Goal: Check status: Check status

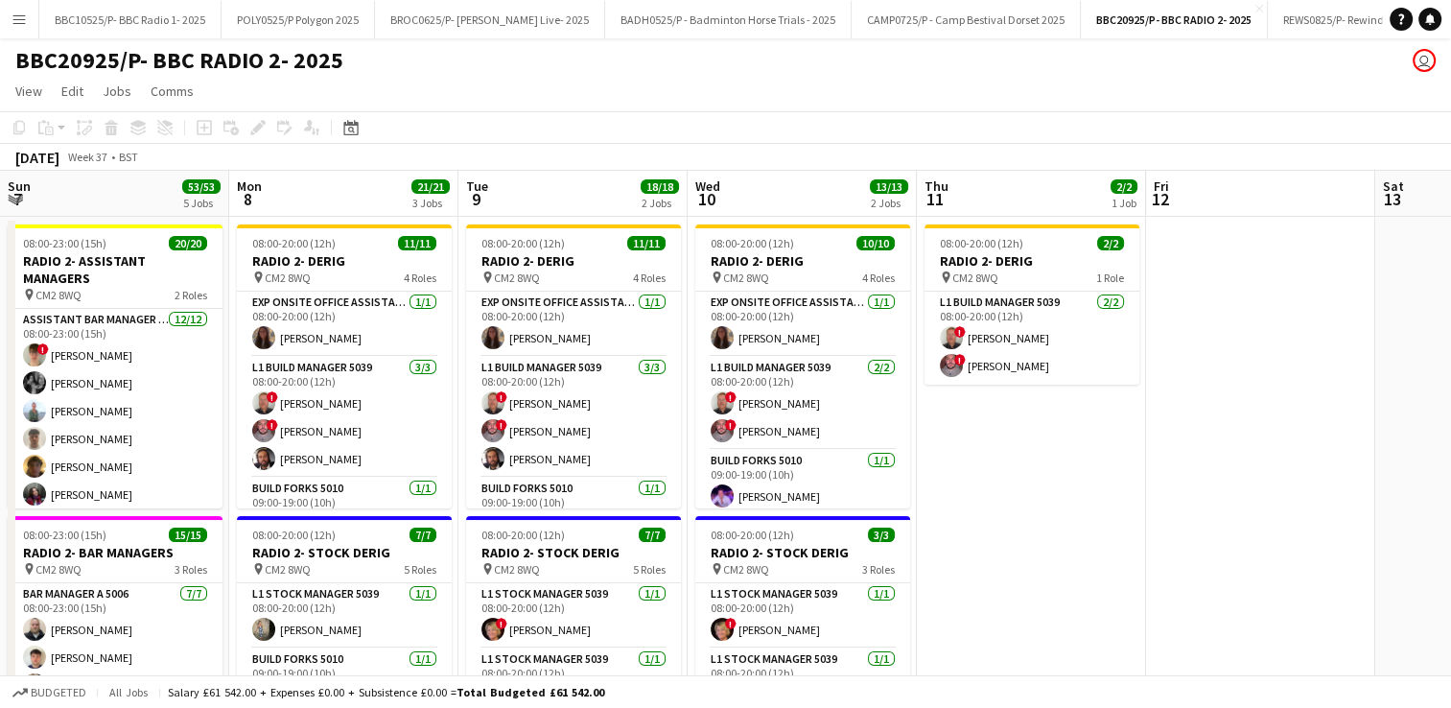
scroll to position [0, 648]
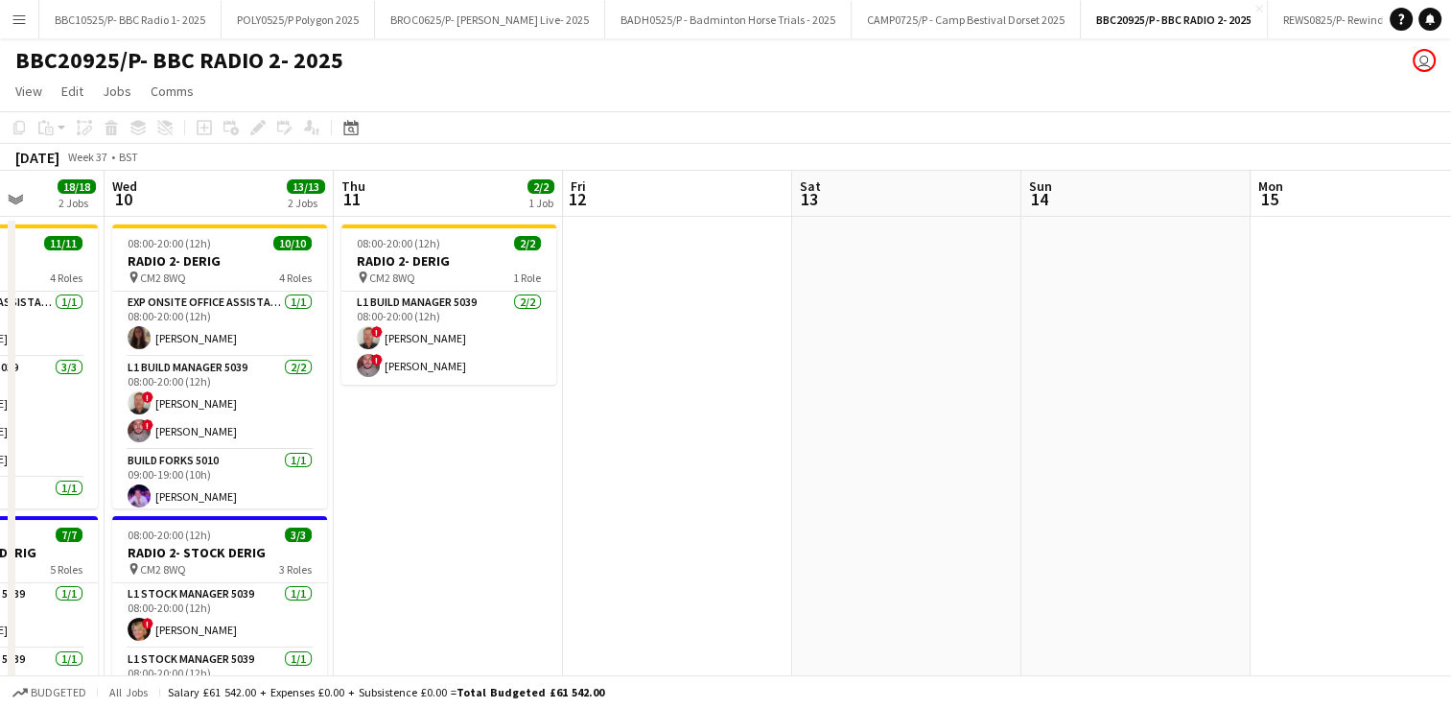
drag, startPoint x: 529, startPoint y: 498, endPoint x: 870, endPoint y: 436, distance: 346.0
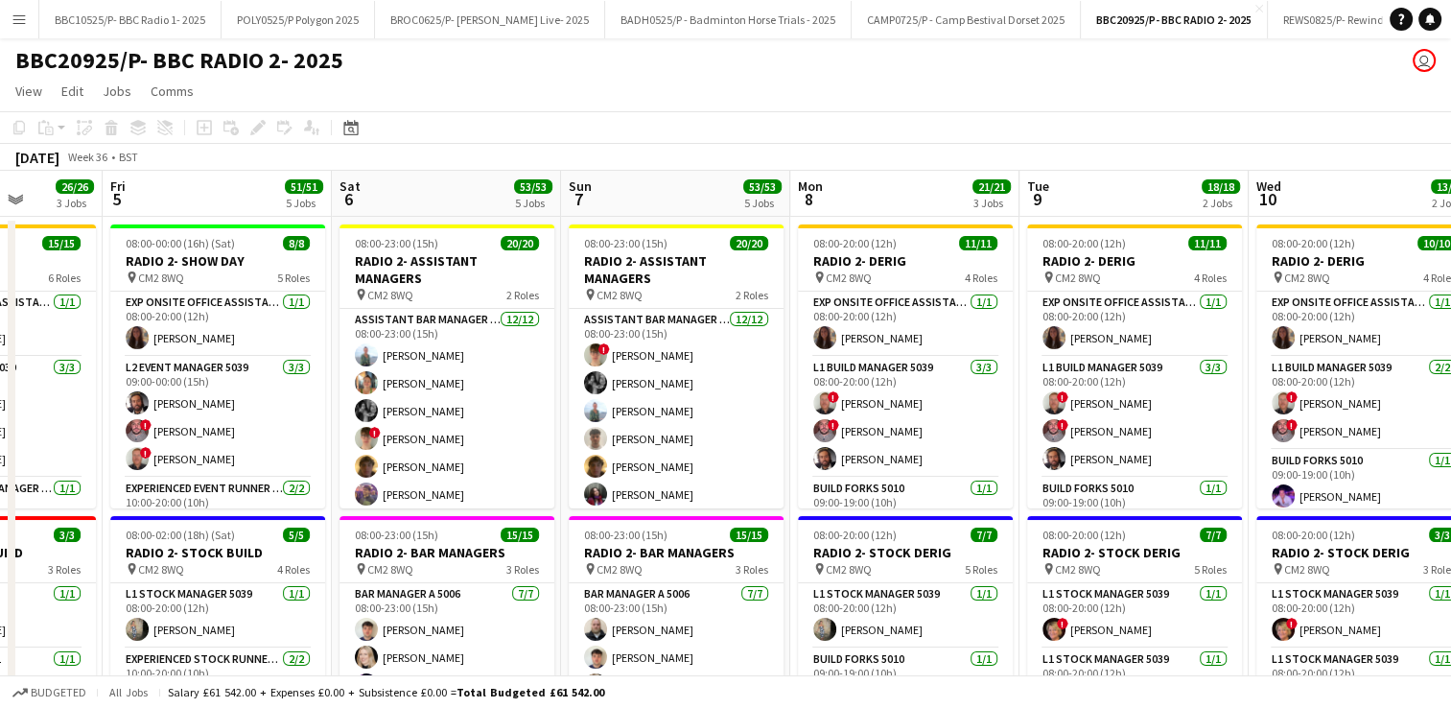
scroll to position [0, 497]
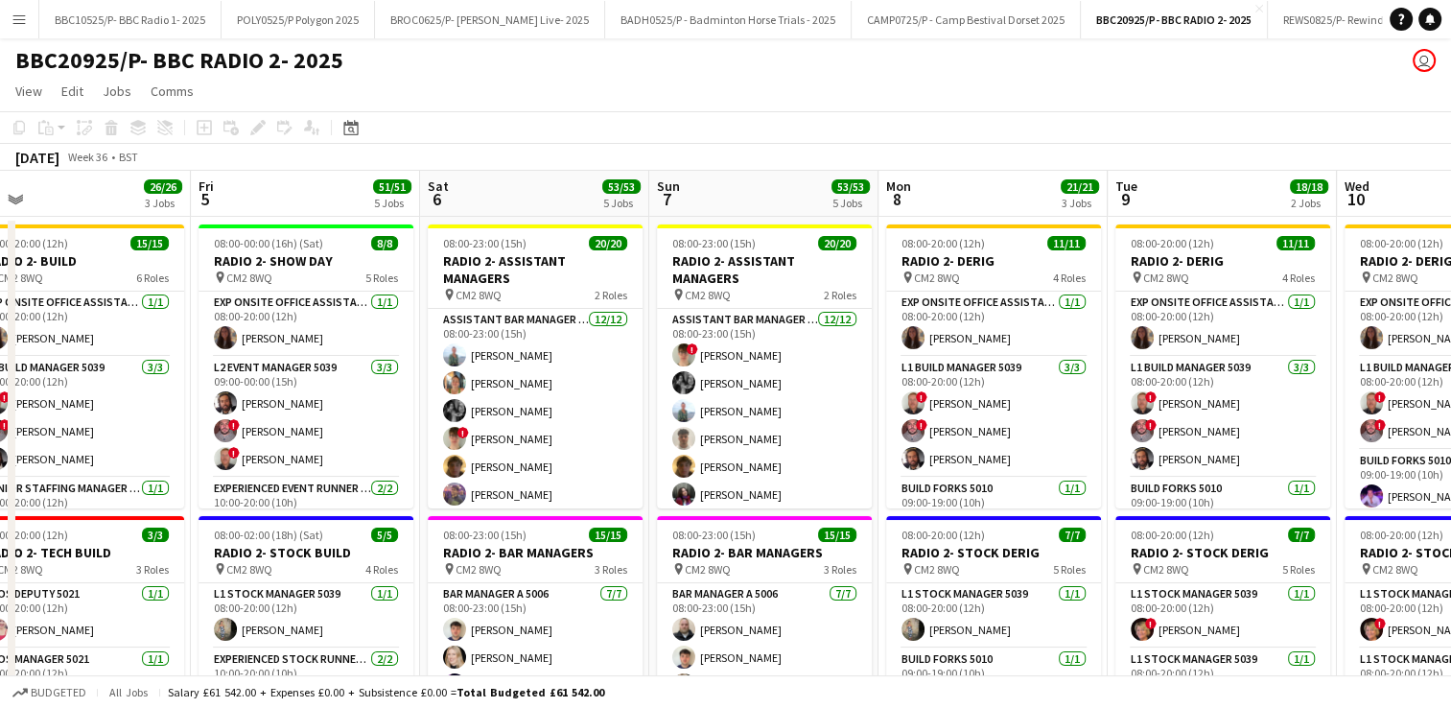
drag, startPoint x: 467, startPoint y: 178, endPoint x: 1469, endPoint y: 287, distance: 1007.3
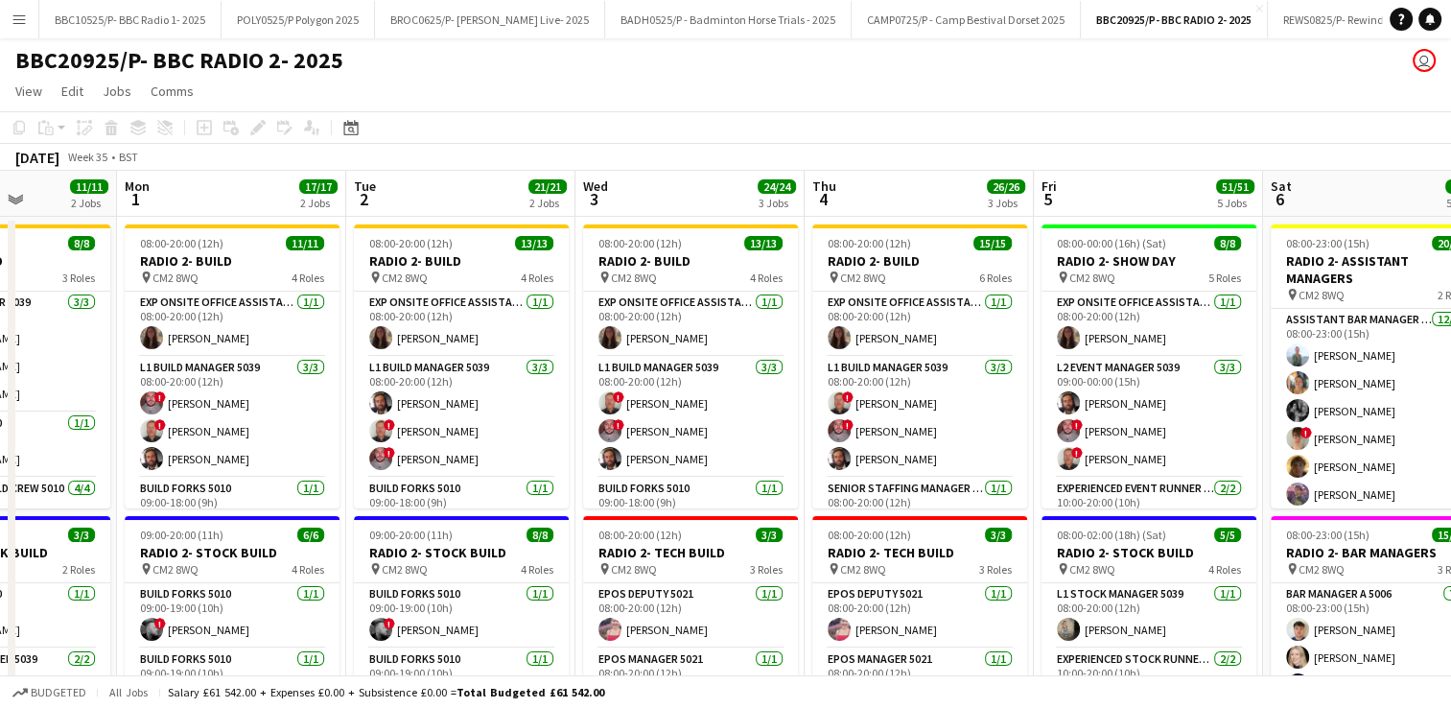
scroll to position [0, 498]
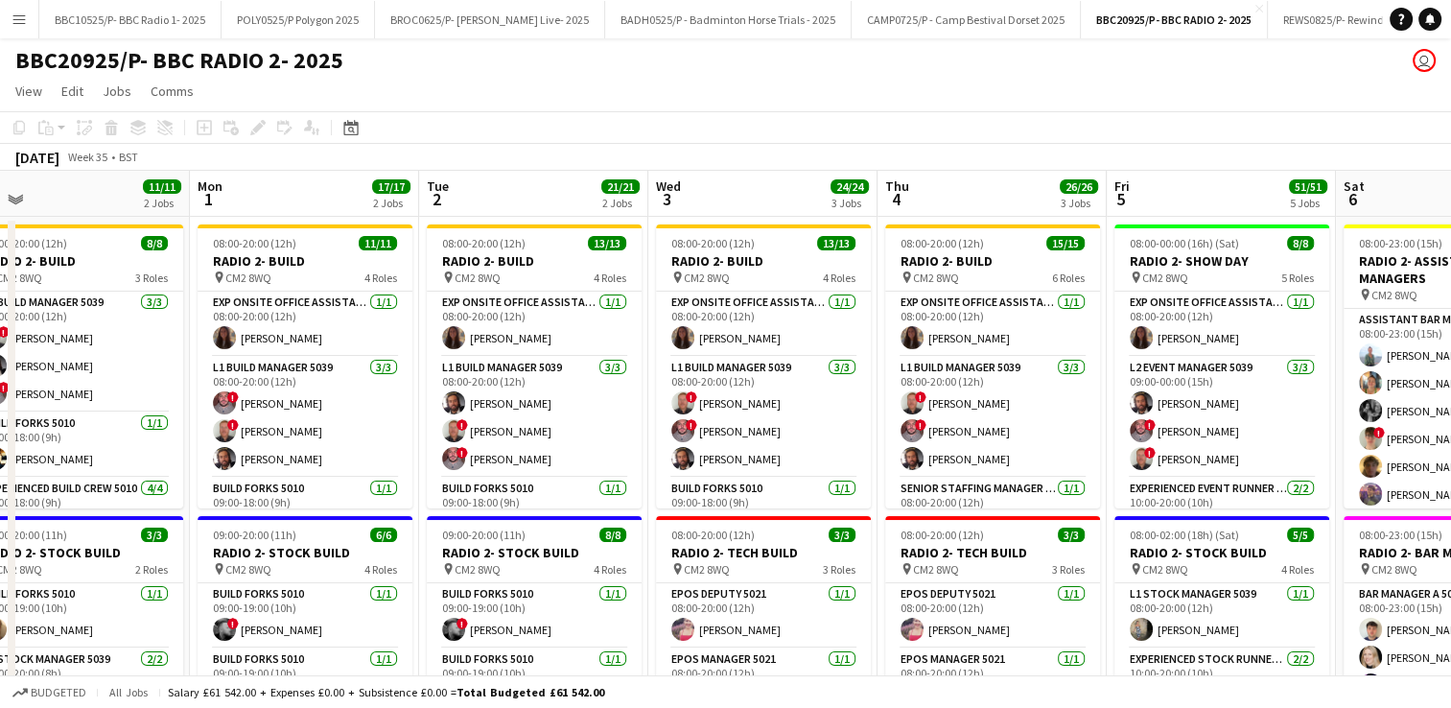
drag, startPoint x: 529, startPoint y: 191, endPoint x: 1465, endPoint y: 223, distance: 935.8
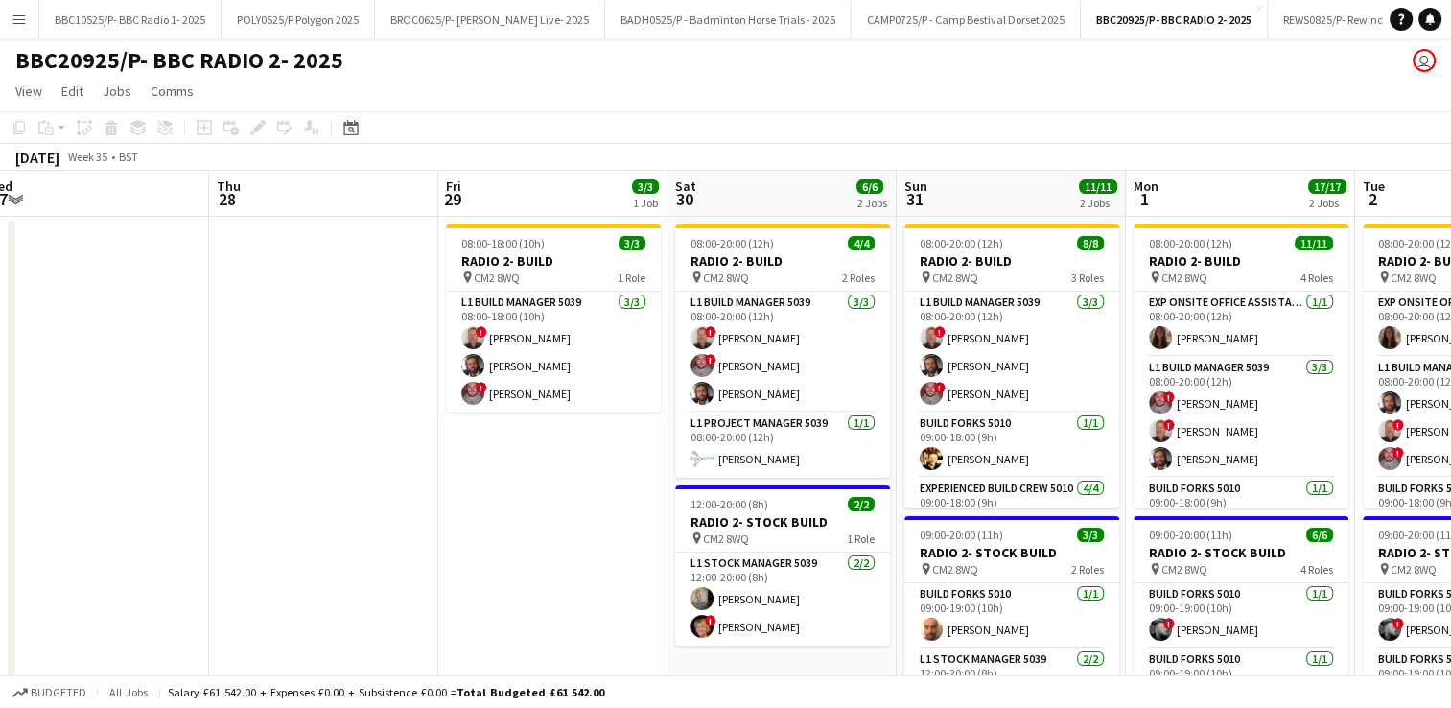
scroll to position [0, 475]
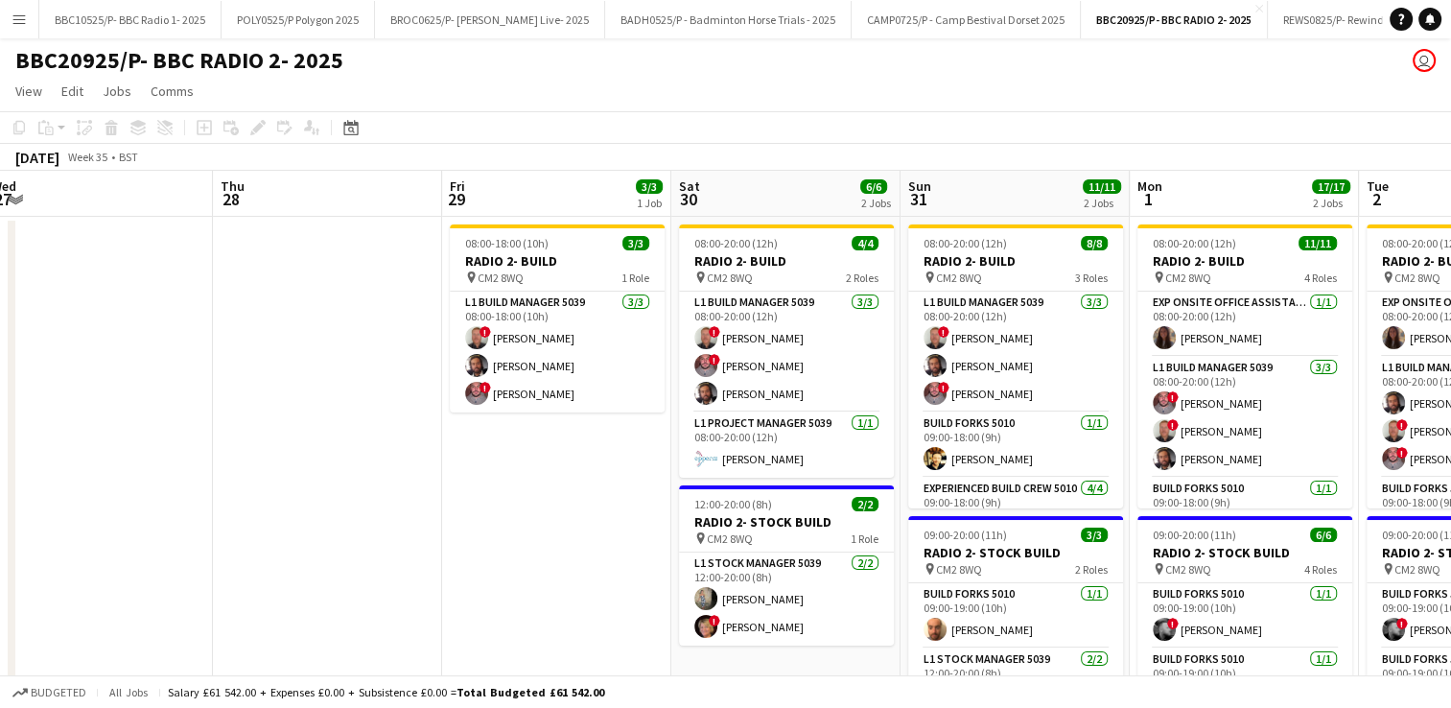
drag, startPoint x: 295, startPoint y: 196, endPoint x: 1235, endPoint y: 213, distance: 940.2
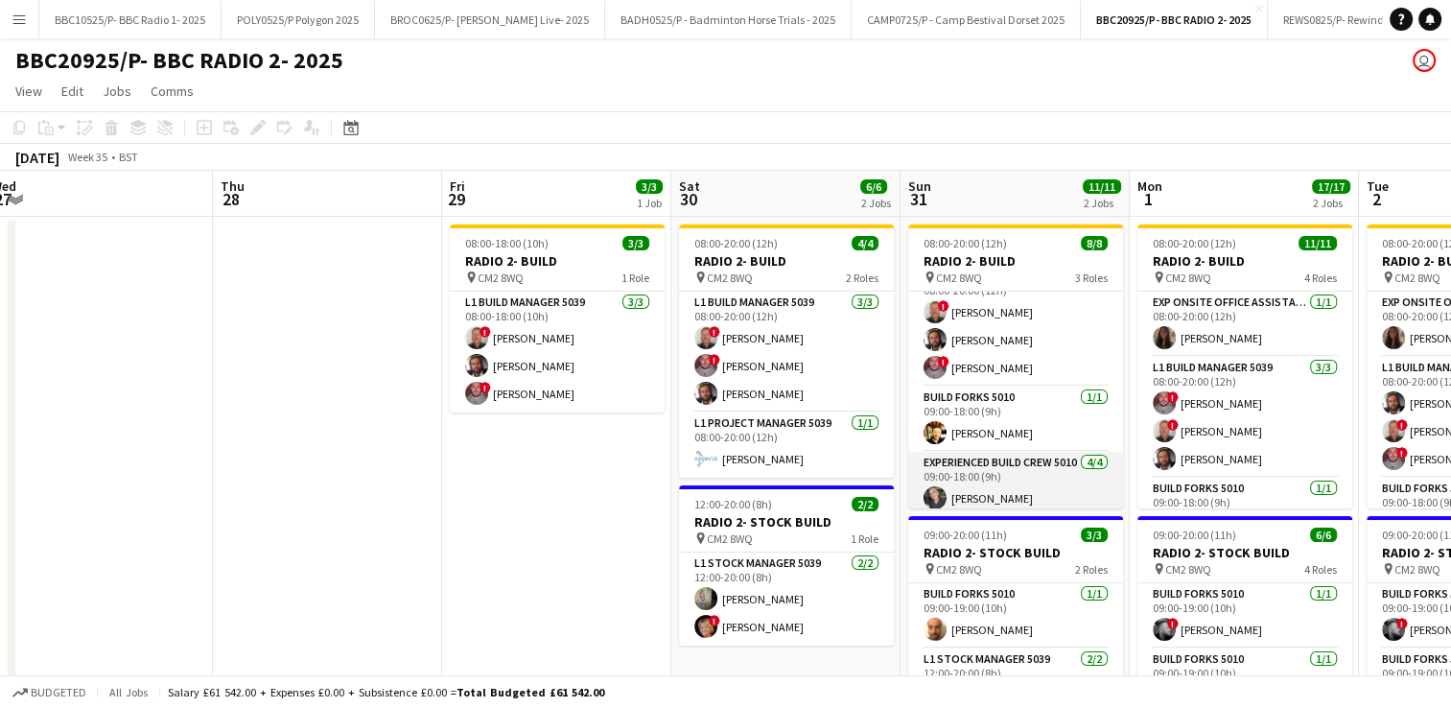
scroll to position [0, 0]
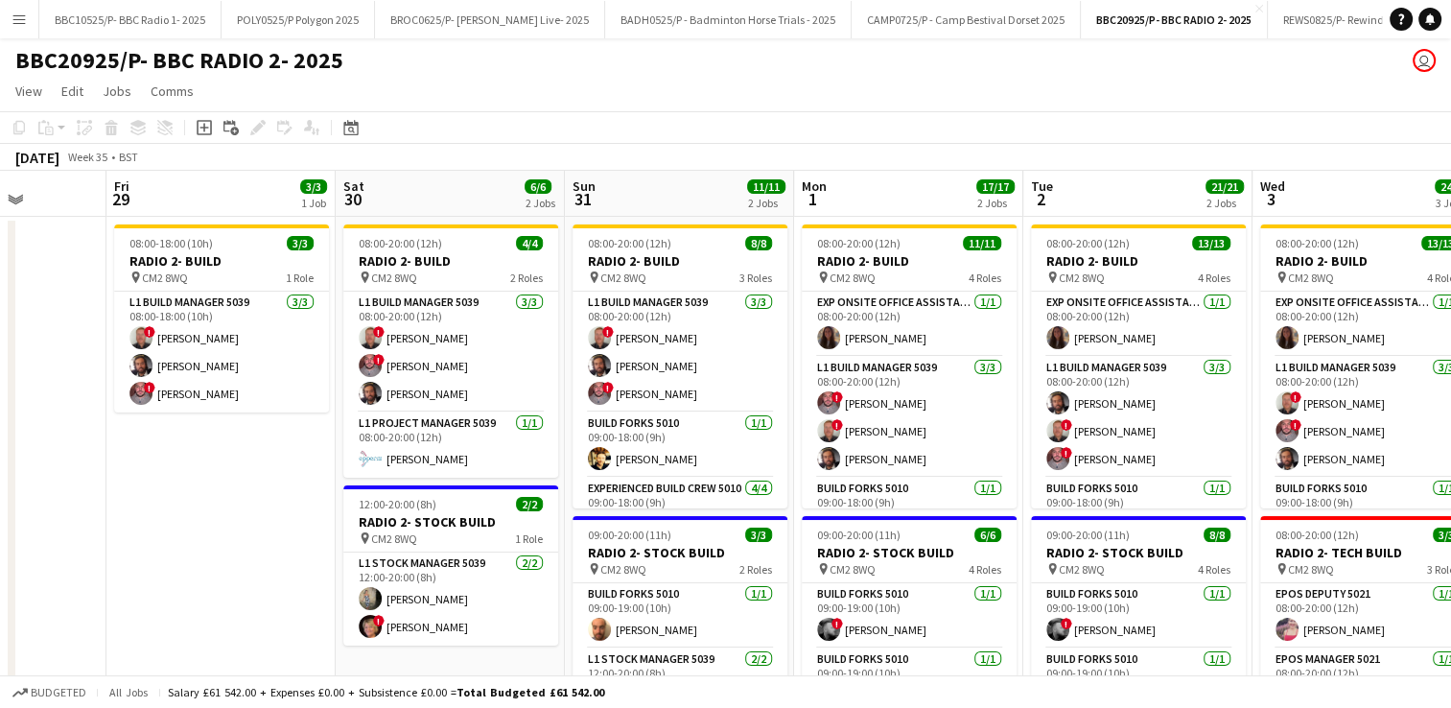
drag, startPoint x: 1197, startPoint y: 186, endPoint x: 894, endPoint y: 205, distance: 303.7
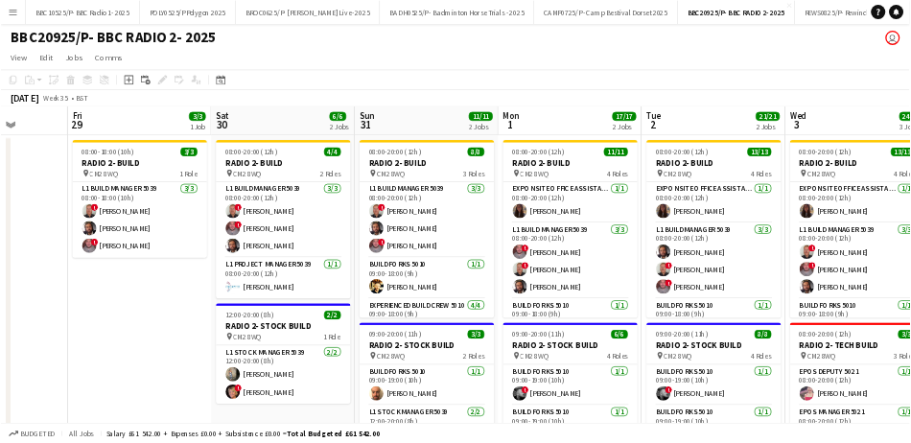
scroll to position [0, 812]
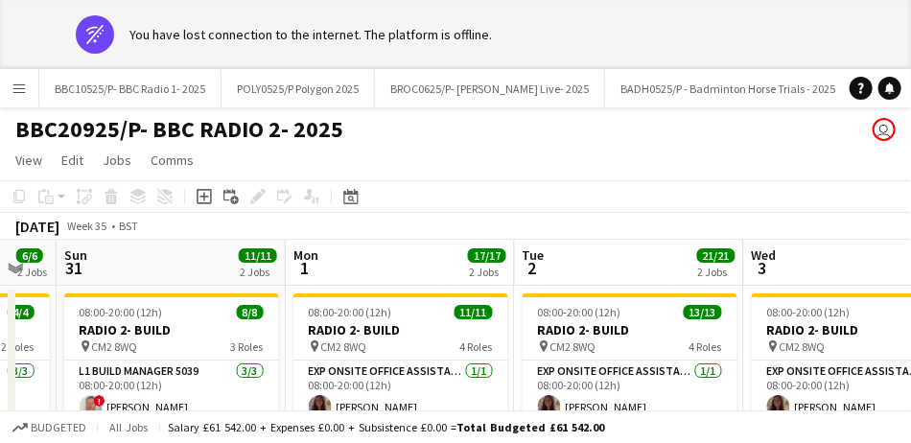
drag, startPoint x: 833, startPoint y: 278, endPoint x: 556, endPoint y: 291, distance: 276.5
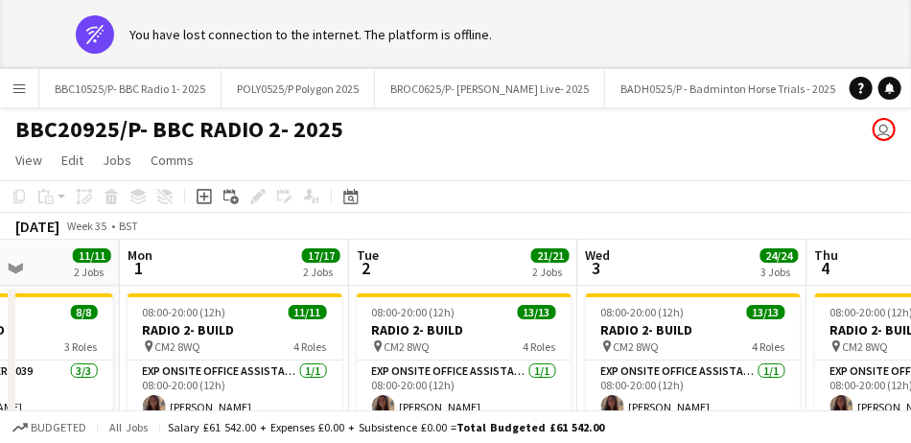
scroll to position [0, 572]
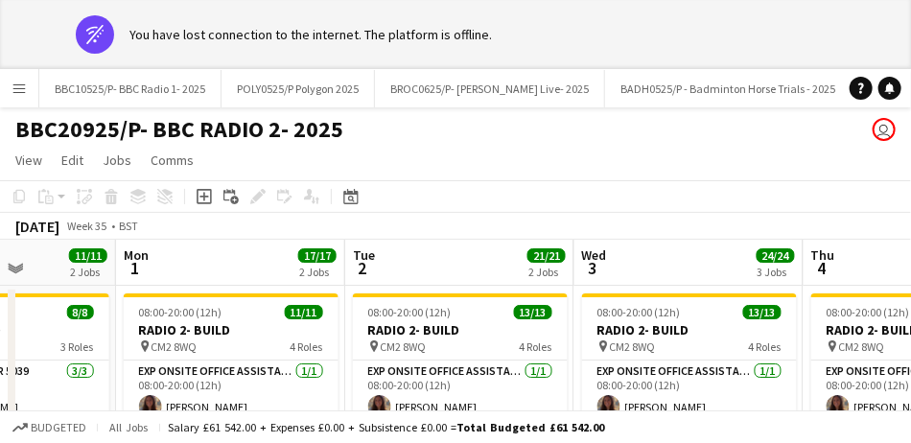
drag, startPoint x: 838, startPoint y: 257, endPoint x: 667, endPoint y: 271, distance: 172.3
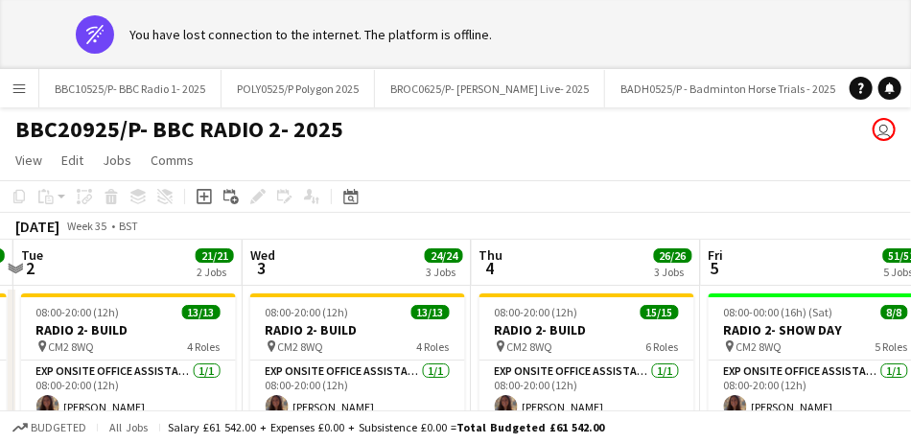
scroll to position [0, 675]
drag, startPoint x: 855, startPoint y: 272, endPoint x: 522, endPoint y: 299, distance: 333.9
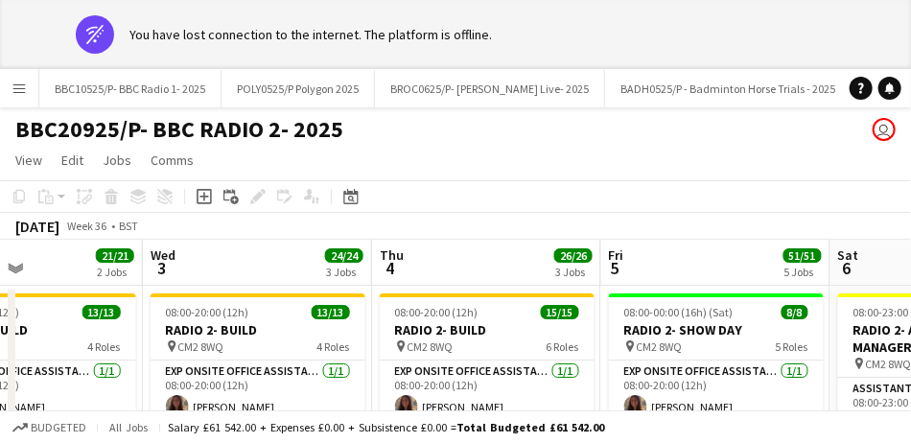
drag, startPoint x: 852, startPoint y: 258, endPoint x: 630, endPoint y: 287, distance: 223.4
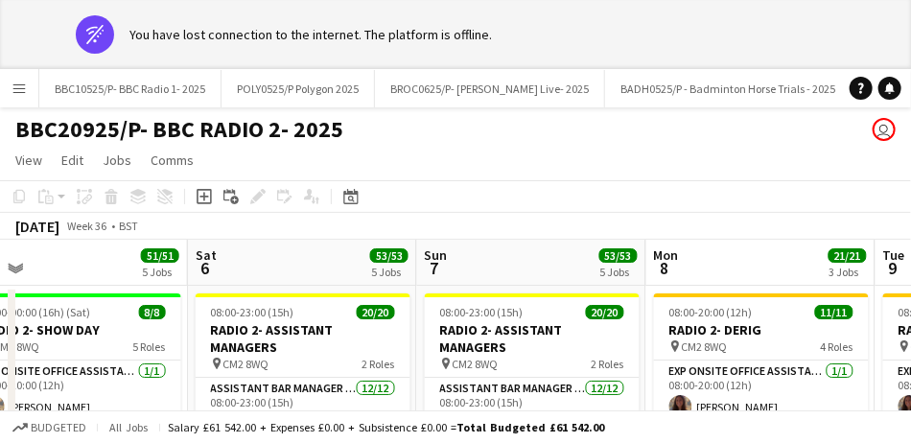
scroll to position [0, 595]
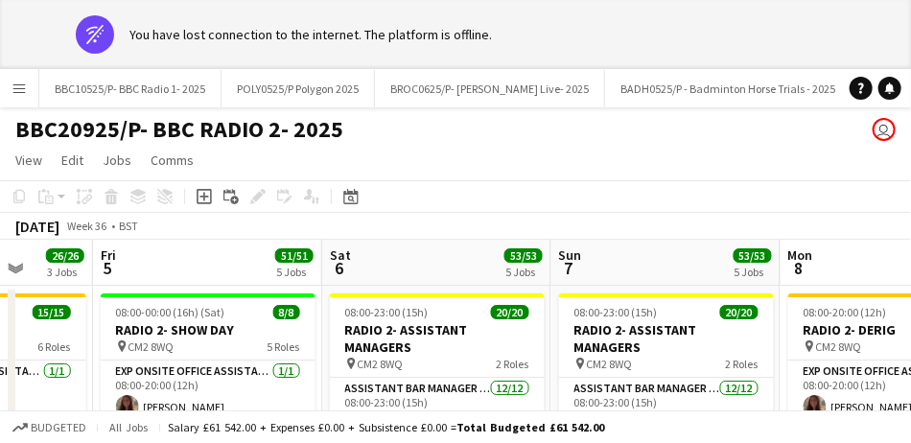
drag, startPoint x: 820, startPoint y: 257, endPoint x: 435, endPoint y: 287, distance: 385.8
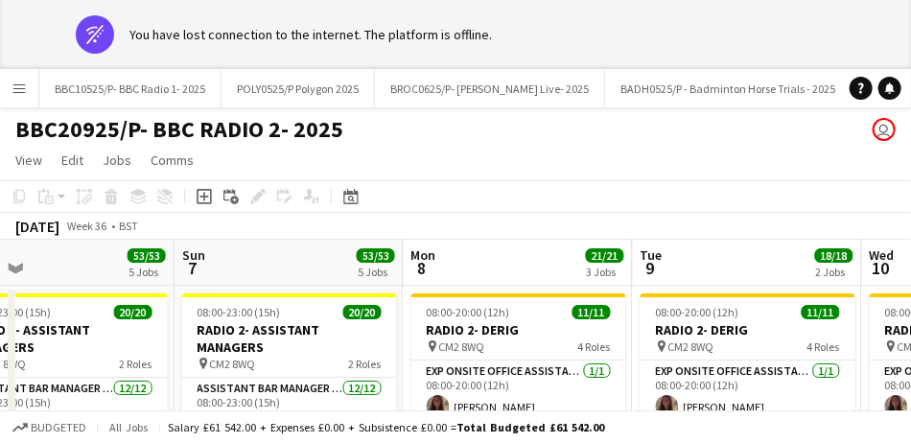
scroll to position [0, 746]
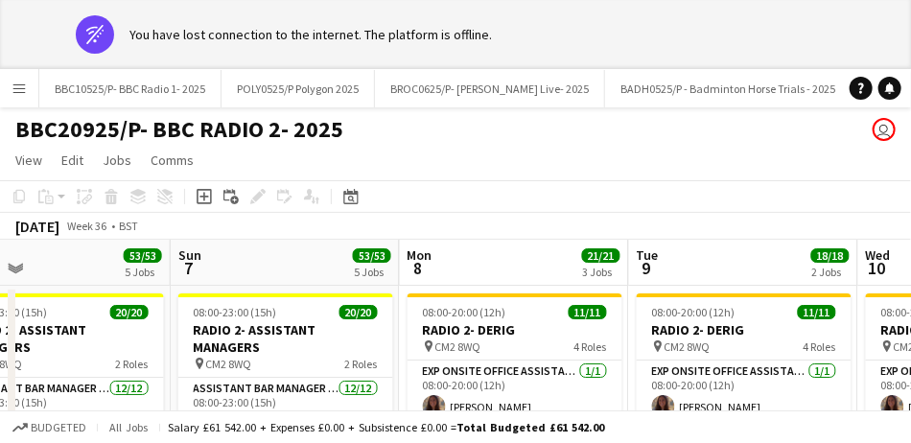
drag, startPoint x: 861, startPoint y: 266, endPoint x: 481, endPoint y: 290, distance: 381.6
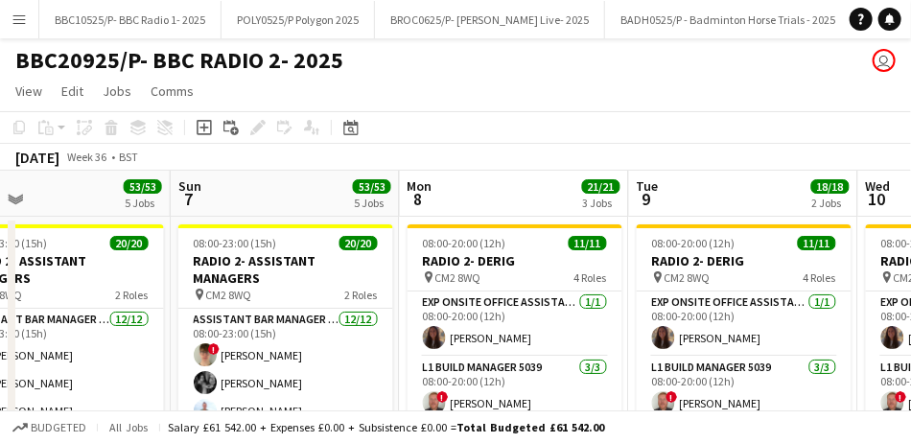
click at [767, 180] on app-board-header-date "Tue 9 18/18 2 Jobs" at bounding box center [743, 194] width 229 height 46
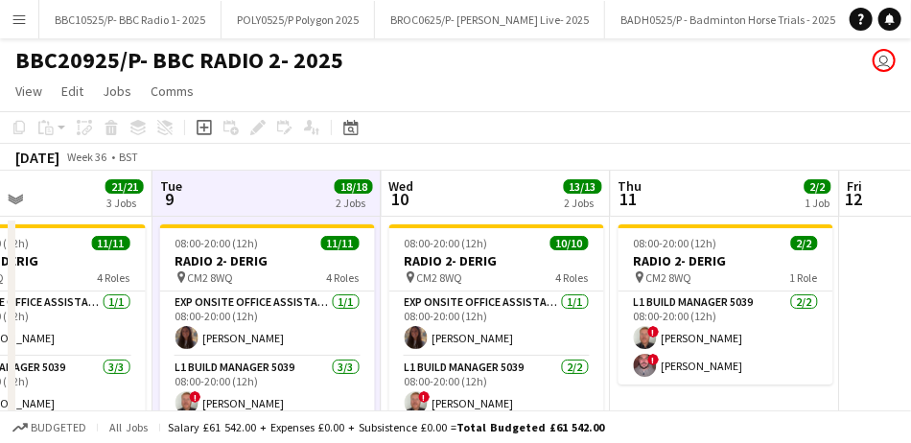
scroll to position [0, 767]
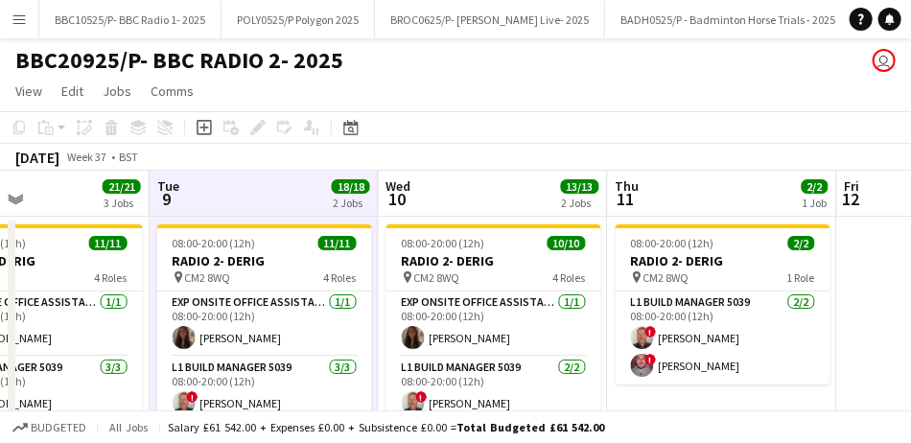
drag, startPoint x: 764, startPoint y: 200, endPoint x: 284, endPoint y: 233, distance: 480.7
